Goal: Navigation & Orientation: Find specific page/section

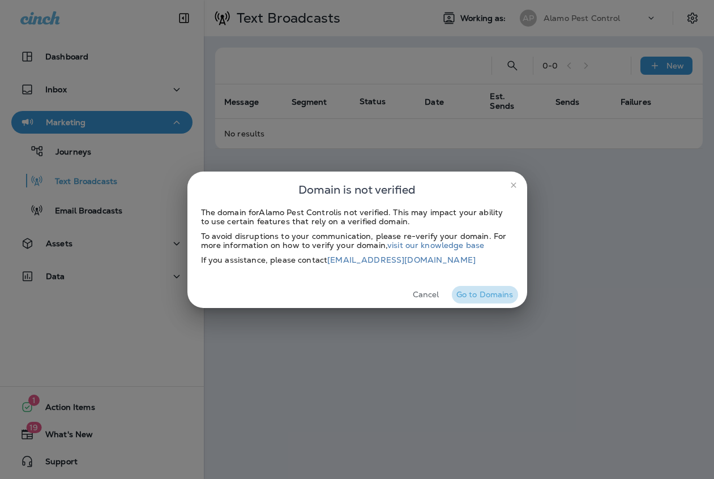
click at [496, 294] on button "Go to Domains" at bounding box center [485, 295] width 66 height 18
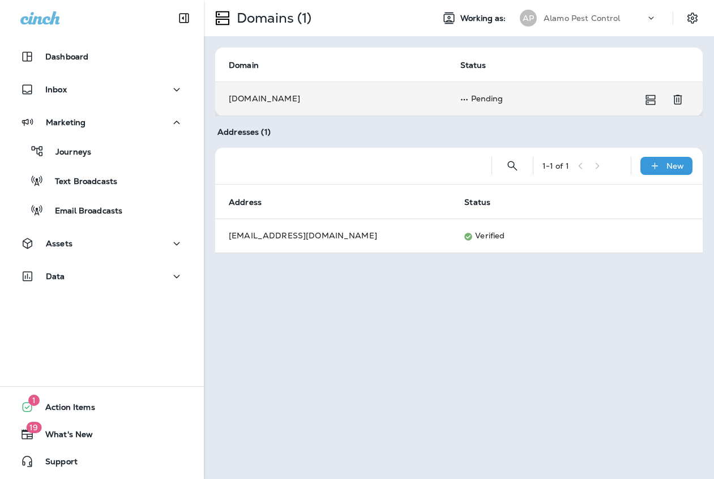
click at [265, 98] on td "[DOMAIN_NAME]" at bounding box center [331, 99] width 232 height 34
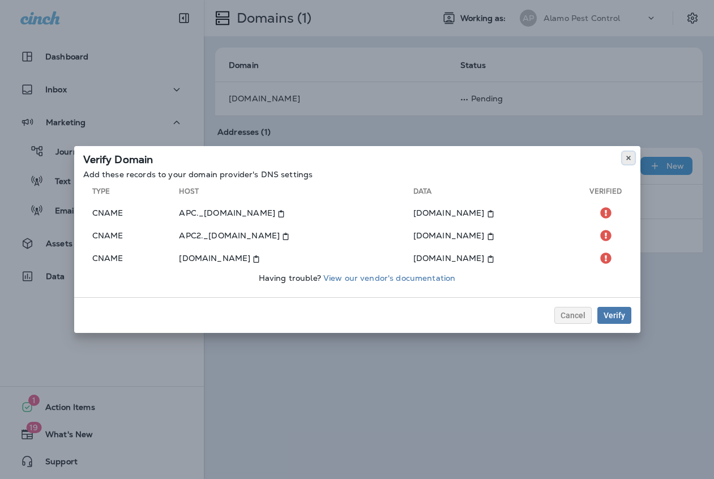
click at [629, 157] on icon at bounding box center [628, 158] width 7 height 7
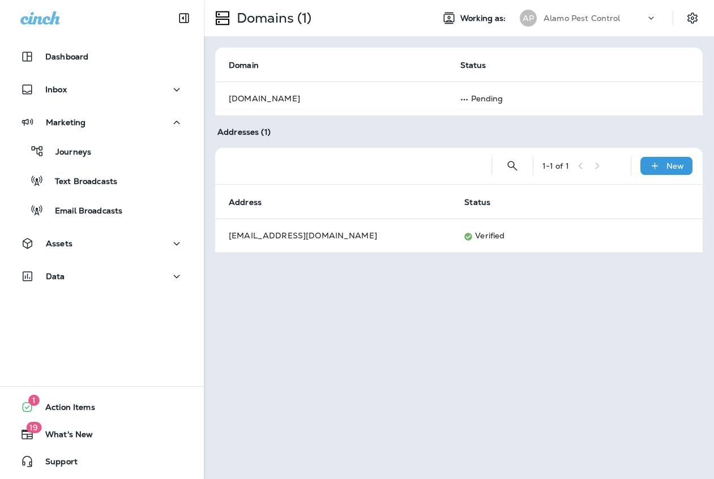
click at [426, 240] on td "[EMAIL_ADDRESS][DOMAIN_NAME]" at bounding box center [332, 235] width 235 height 34
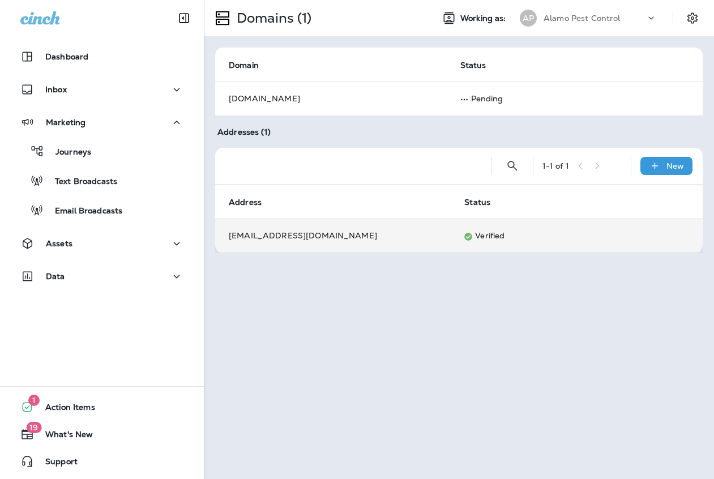
click at [288, 237] on td "[EMAIL_ADDRESS][DOMAIN_NAME]" at bounding box center [332, 235] width 235 height 34
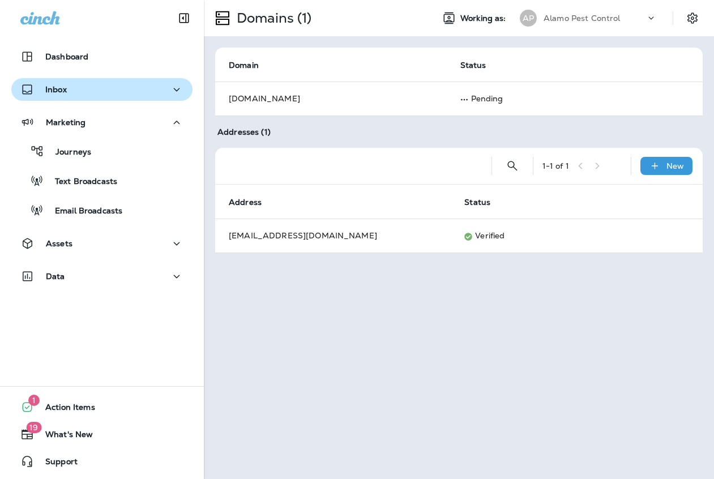
click at [64, 80] on button "Inbox" at bounding box center [101, 89] width 181 height 23
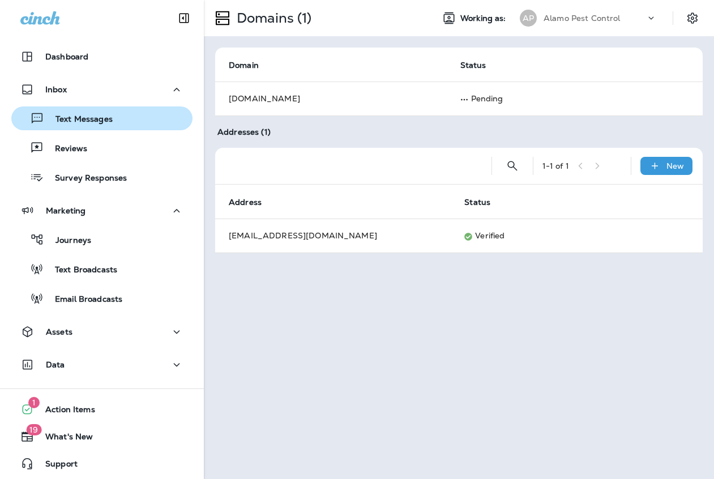
click at [76, 121] on p "Text Messages" at bounding box center [78, 119] width 68 height 11
